Goal: Check status: Check status

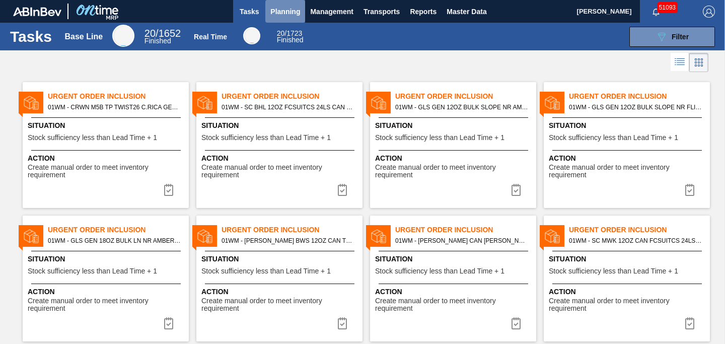
click at [283, 11] on span "Planning" at bounding box center [285, 12] width 30 height 12
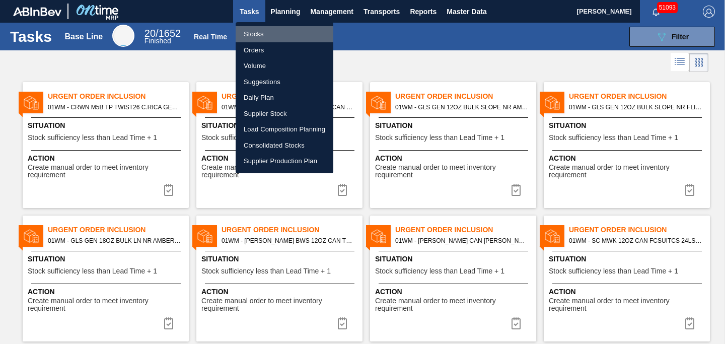
click at [256, 36] on li "Stocks" at bounding box center [285, 34] width 98 height 16
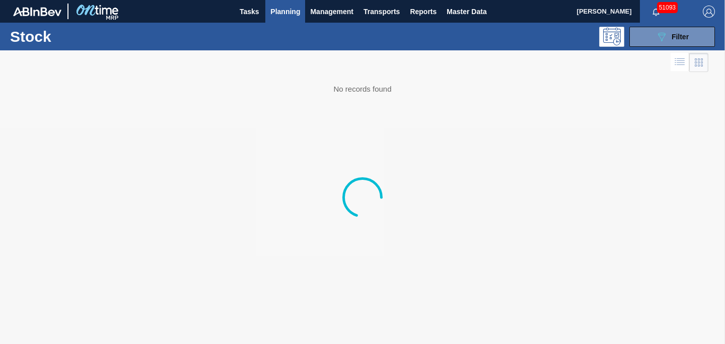
click at [256, 35] on div "089F7B8B-B2A5-4AFE-B5C0-19BA573D28AC Filter" at bounding box center [436, 37] width 567 height 20
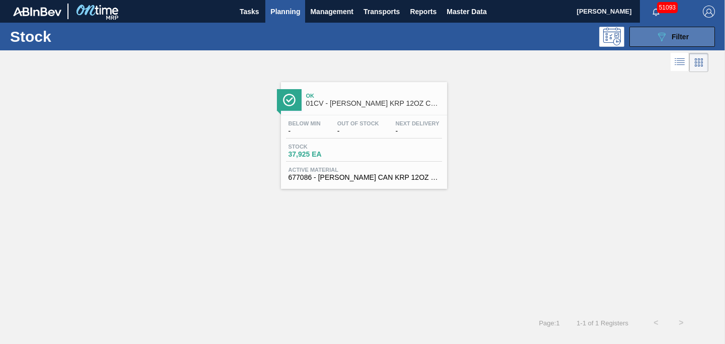
click at [679, 41] on div "089F7B8B-B2A5-4AFE-B5C0-19BA573D28AC Filter" at bounding box center [671, 37] width 33 height 12
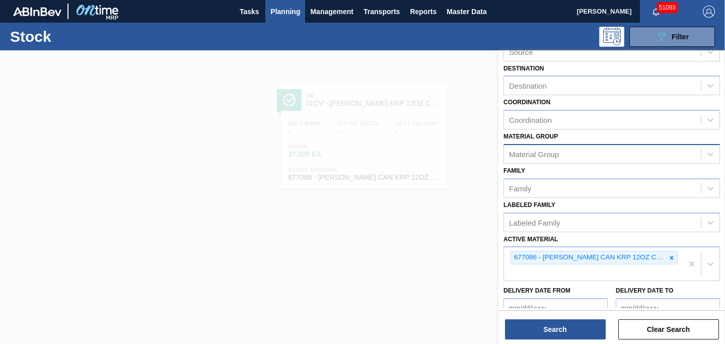
scroll to position [63, 0]
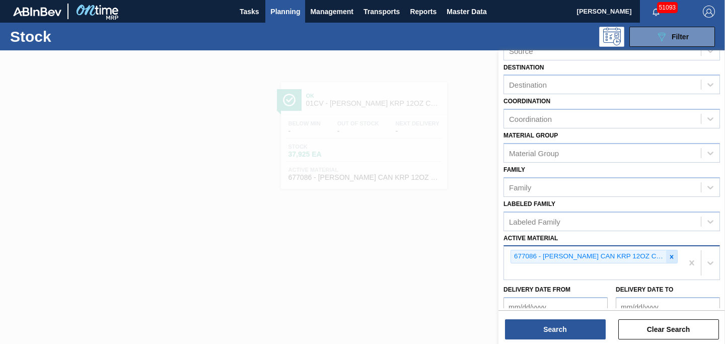
click at [674, 261] on div at bounding box center [671, 256] width 11 height 13
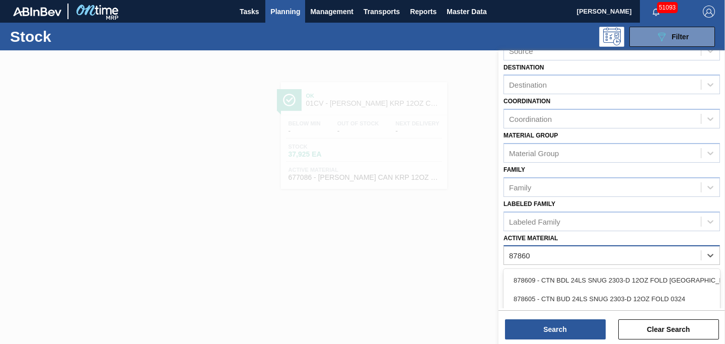
type Material "878608"
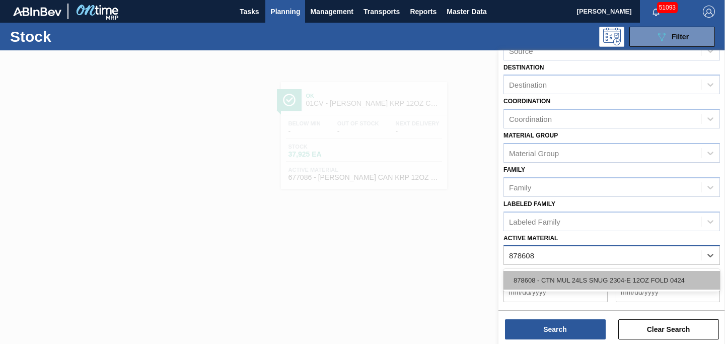
click at [562, 284] on div "878608 - CTN MUL 24LS SNUG 2304-E 12OZ FOLD 0424" at bounding box center [611, 280] width 216 height 19
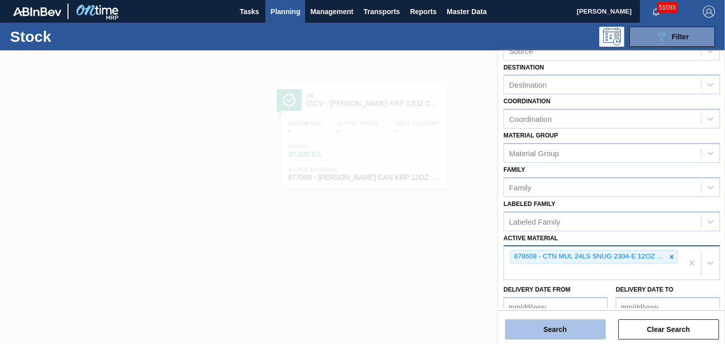
click at [556, 326] on button "Search" at bounding box center [555, 329] width 101 height 20
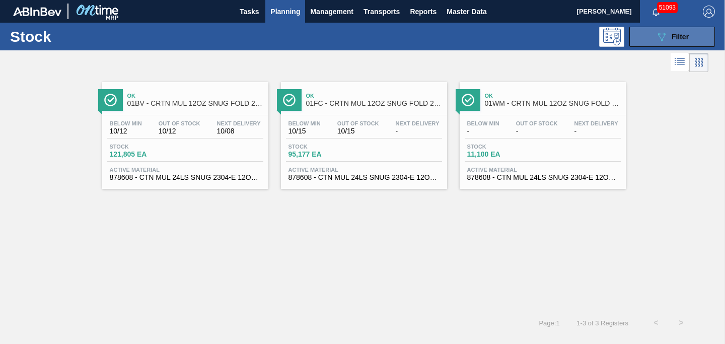
click at [689, 28] on button "089F7B8B-B2A5-4AFE-B5C0-19BA573D28AC Filter" at bounding box center [672, 37] width 86 height 20
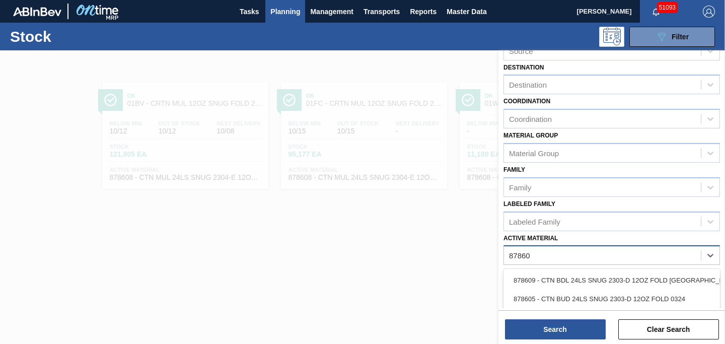
type Material "878605"
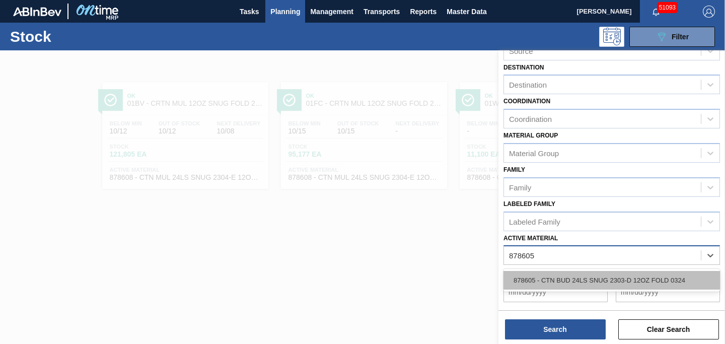
click at [678, 282] on div "878605 - CTN BUD 24LS SNUG 2303-D 12OZ FOLD 0324" at bounding box center [611, 280] width 216 height 19
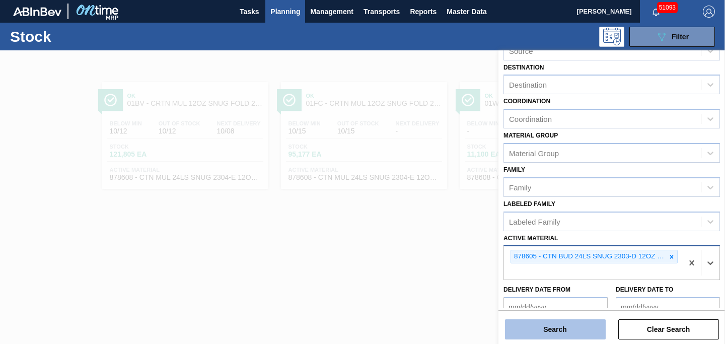
click at [567, 333] on button "Search" at bounding box center [555, 329] width 101 height 20
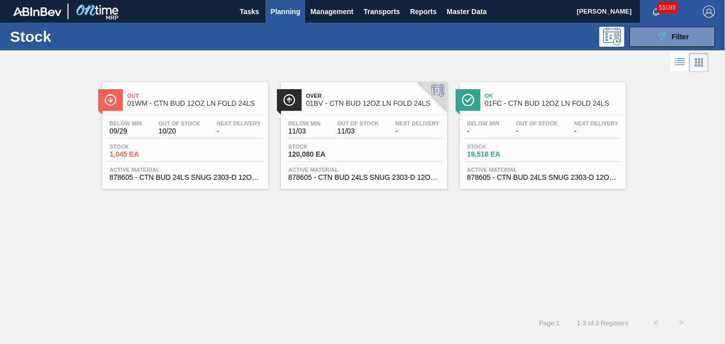
click at [300, 229] on div "Out 01WM - CTN BUD 12OZ LN FOLD 24LS Below Min 09/29 Out Of Stock 10/20 Next De…" at bounding box center [362, 192] width 725 height 236
click at [647, 40] on button "089F7B8B-B2A5-4AFE-B5C0-19BA573D28AC Filter" at bounding box center [672, 37] width 86 height 20
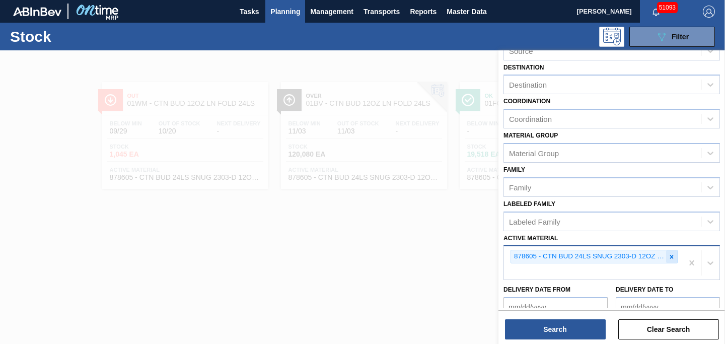
click at [673, 257] on icon at bounding box center [671, 256] width 7 height 7
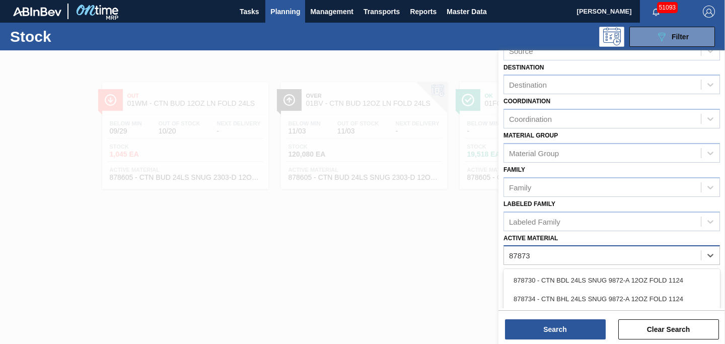
type Material "878731"
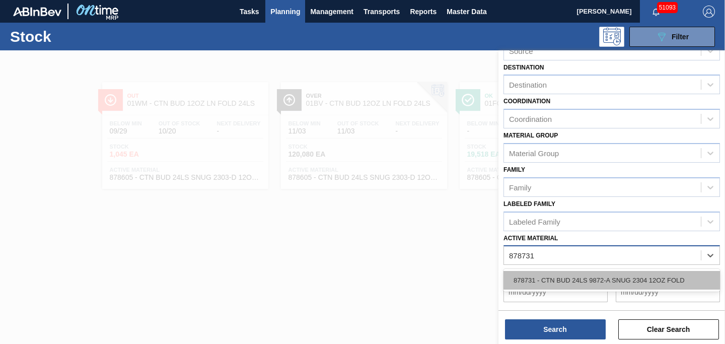
click at [679, 279] on div "878731 - CTN BUD 24LS 9872-A SNUG 2304 12OZ FOLD" at bounding box center [611, 280] width 216 height 19
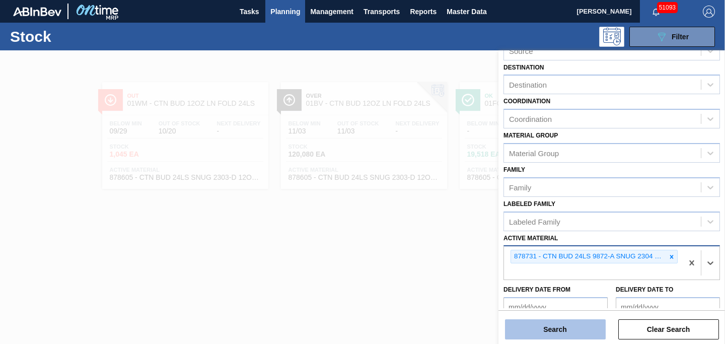
click at [575, 333] on button "Search" at bounding box center [555, 329] width 101 height 20
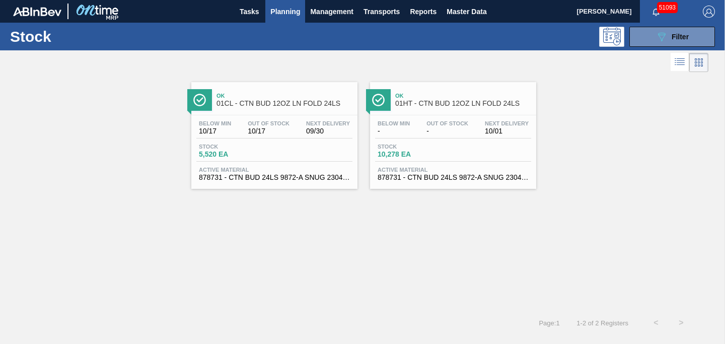
click at [272, 118] on div "Below Min 10/17 Out Of Stock 10/17 Next Delivery 09/30 Stock 5,520 EA Active Ma…" at bounding box center [274, 149] width 166 height 68
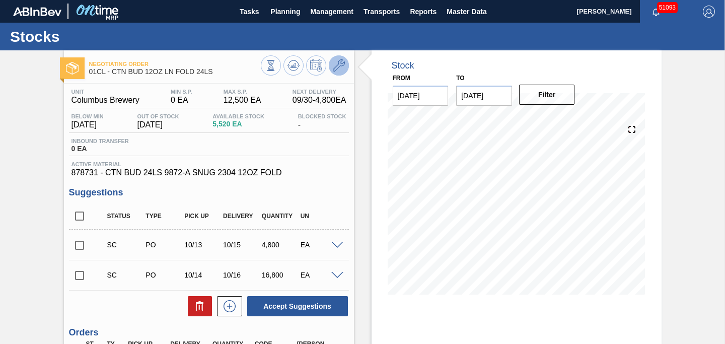
click at [344, 64] on button at bounding box center [339, 65] width 20 height 20
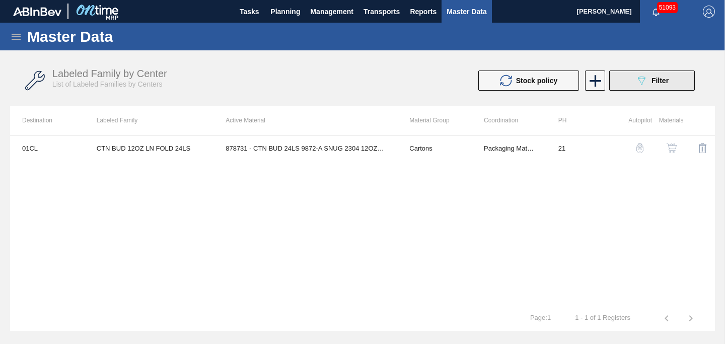
click at [622, 79] on button "089F7B8B-B2A5-4AFE-B5C0-19BA573D28AC Filter" at bounding box center [652, 80] width 86 height 20
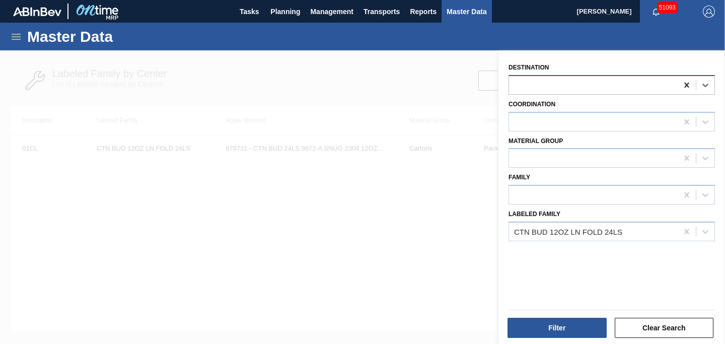
click at [686, 86] on icon at bounding box center [686, 85] width 5 height 5
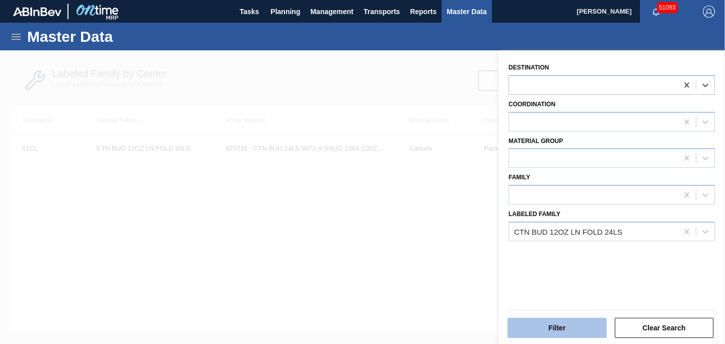
click at [545, 324] on button "Filter" at bounding box center [556, 328] width 99 height 20
